Goal: Task Accomplishment & Management: Complete application form

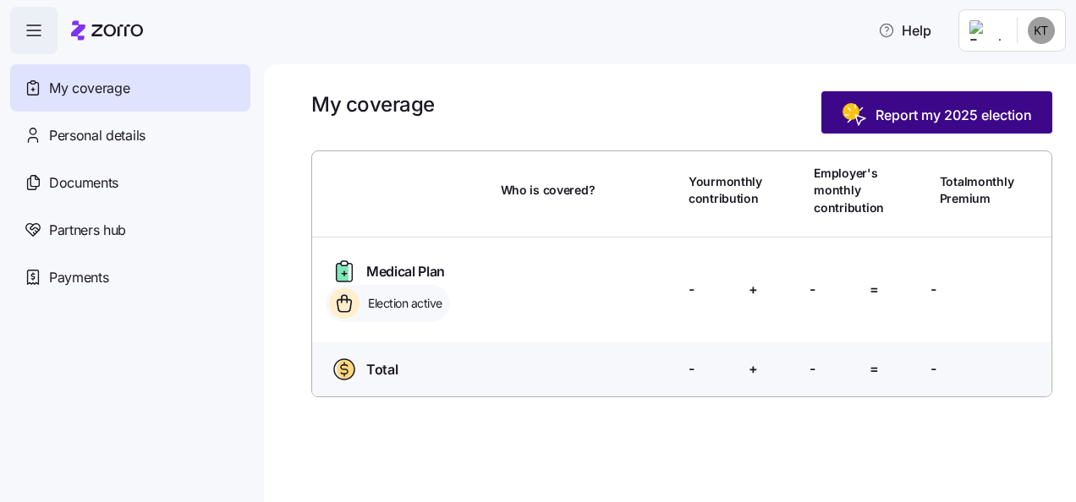
click at [922, 127] on span "Report my 2025 election" at bounding box center [937, 115] width 190 height 27
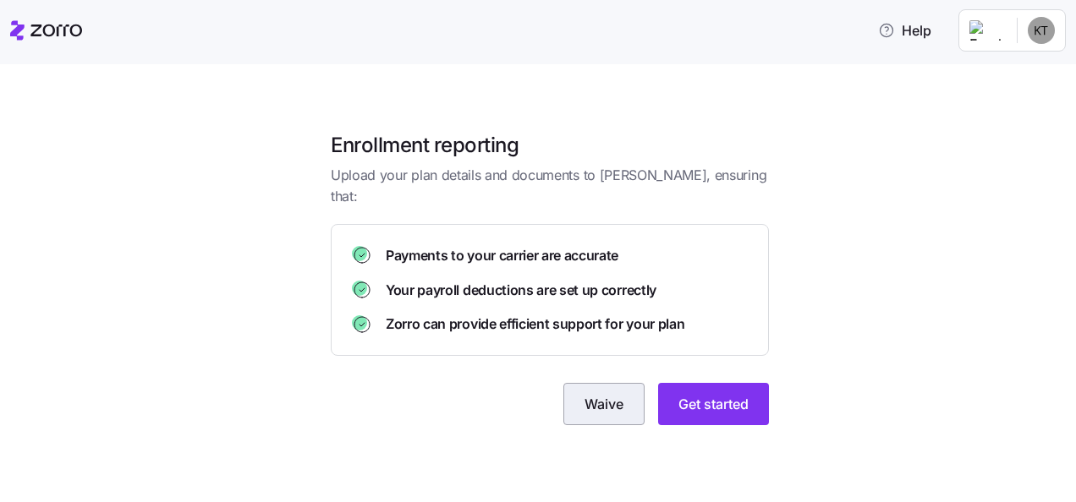
click at [618, 394] on span "Waive" at bounding box center [604, 404] width 39 height 20
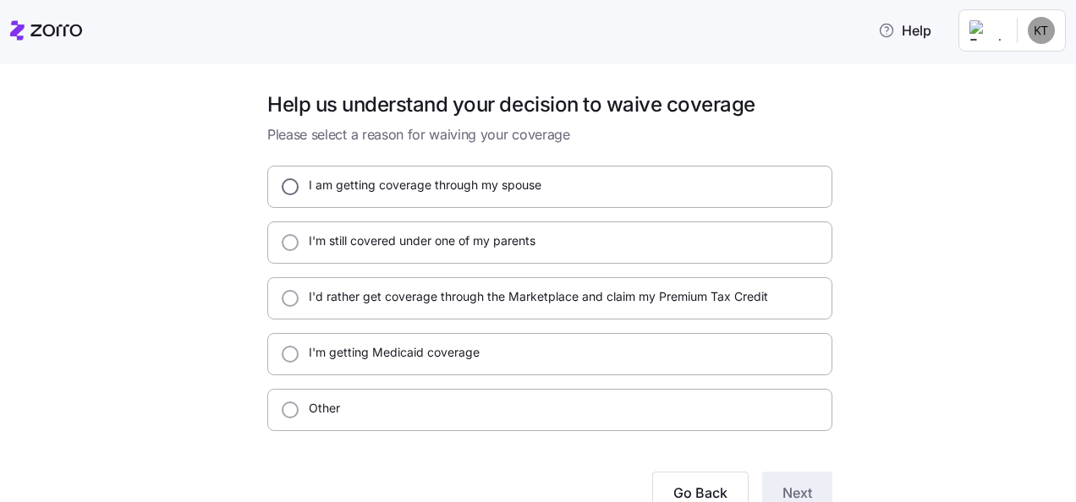
click at [282, 186] on input "I am getting coverage through my spouse" at bounding box center [290, 186] width 17 height 17
radio input "true"
click at [818, 472] on button "Next" at bounding box center [797, 493] width 70 height 42
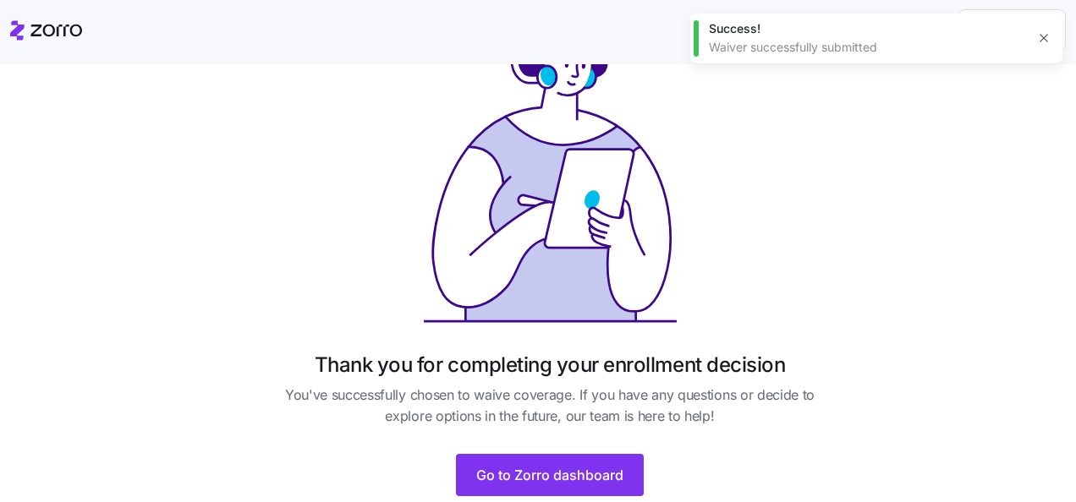
scroll to position [169, 0]
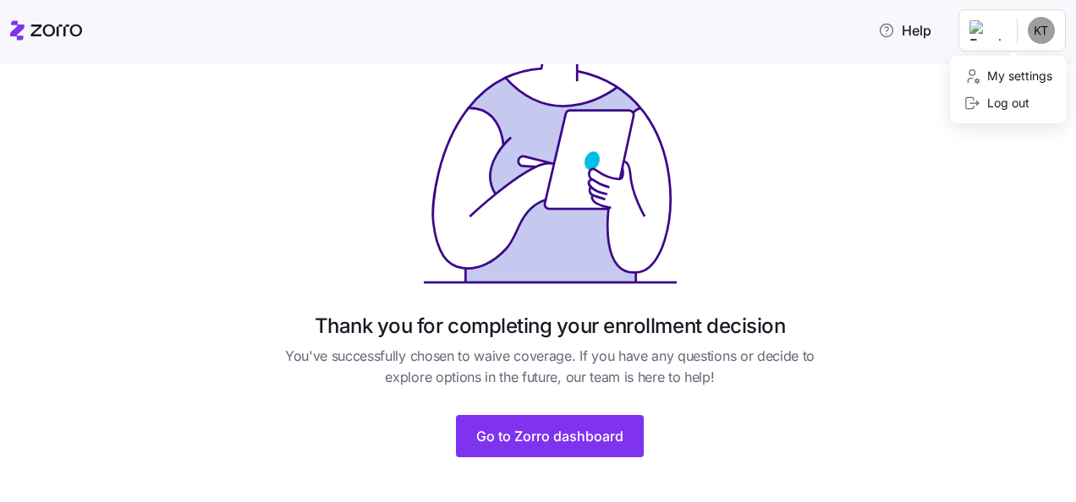
click at [1032, 36] on html "Help Thank you for completing your enrollment decision You've successfully chos…" at bounding box center [538, 246] width 1076 height 492
click at [1033, 92] on div "Log out" at bounding box center [1008, 103] width 102 height 27
